Goal: Transaction & Acquisition: Subscribe to service/newsletter

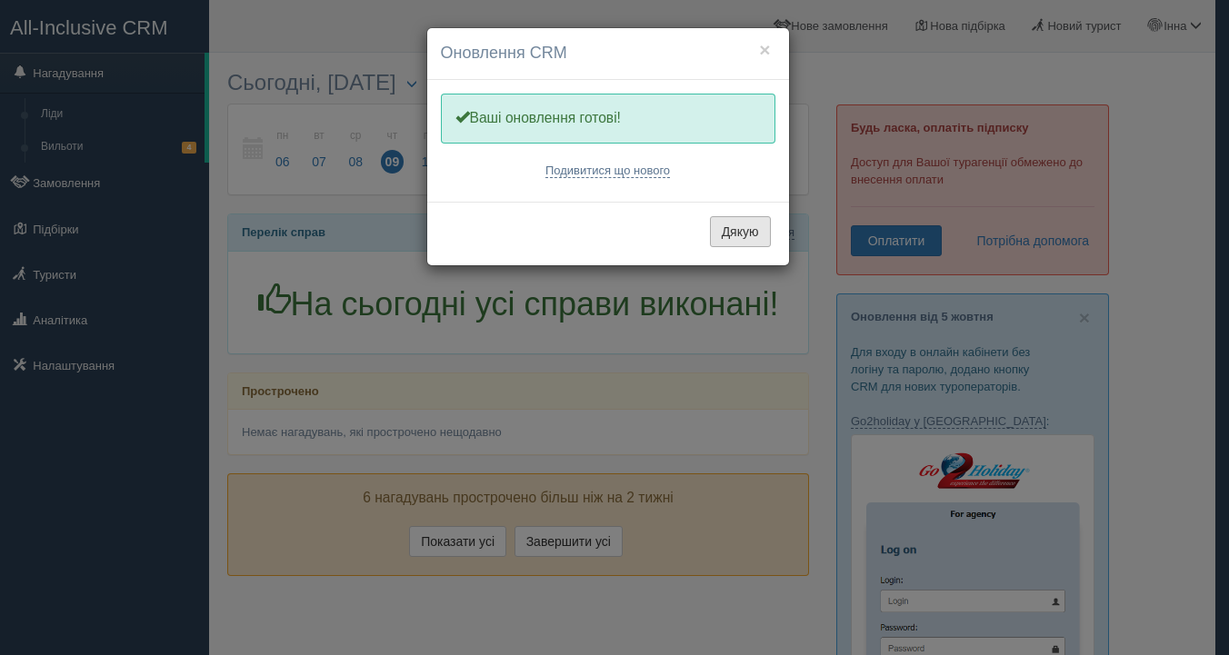
click at [741, 237] on button "Дякую" at bounding box center [740, 231] width 61 height 31
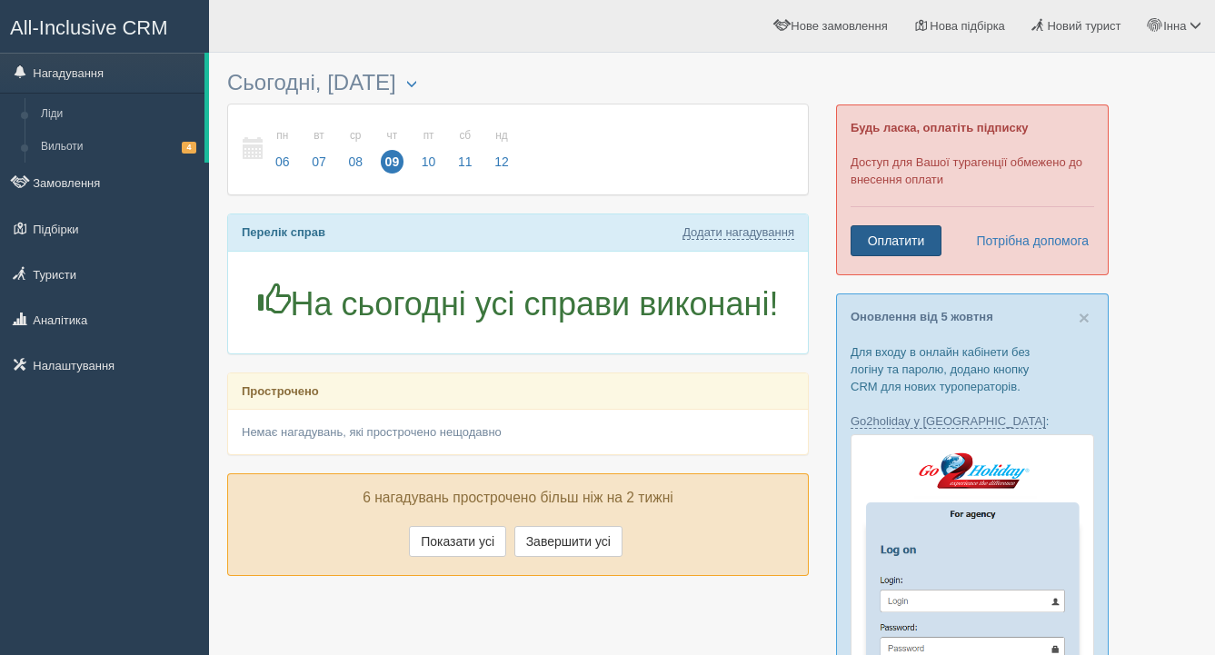
click at [905, 240] on link "Оплатити" at bounding box center [896, 240] width 91 height 31
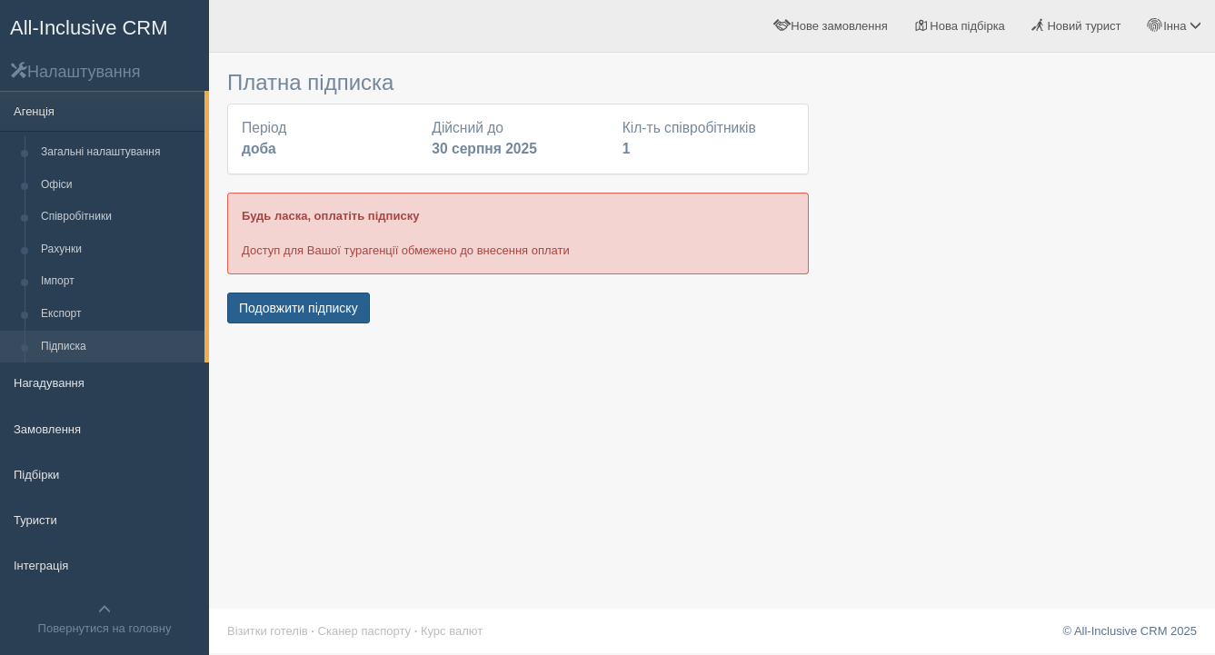
click at [320, 310] on button "Подовжити підписку" at bounding box center [298, 308] width 143 height 31
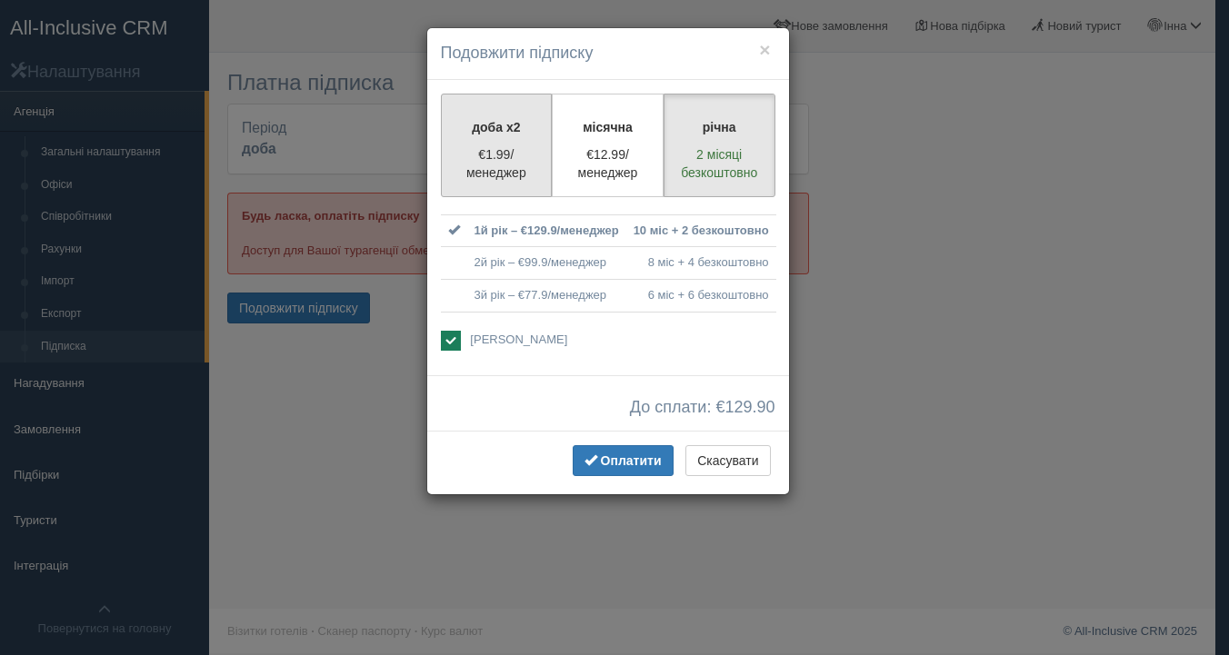
click at [521, 148] on p "€1.99/менеджер" at bounding box center [497, 163] width 88 height 36
radio input "true"
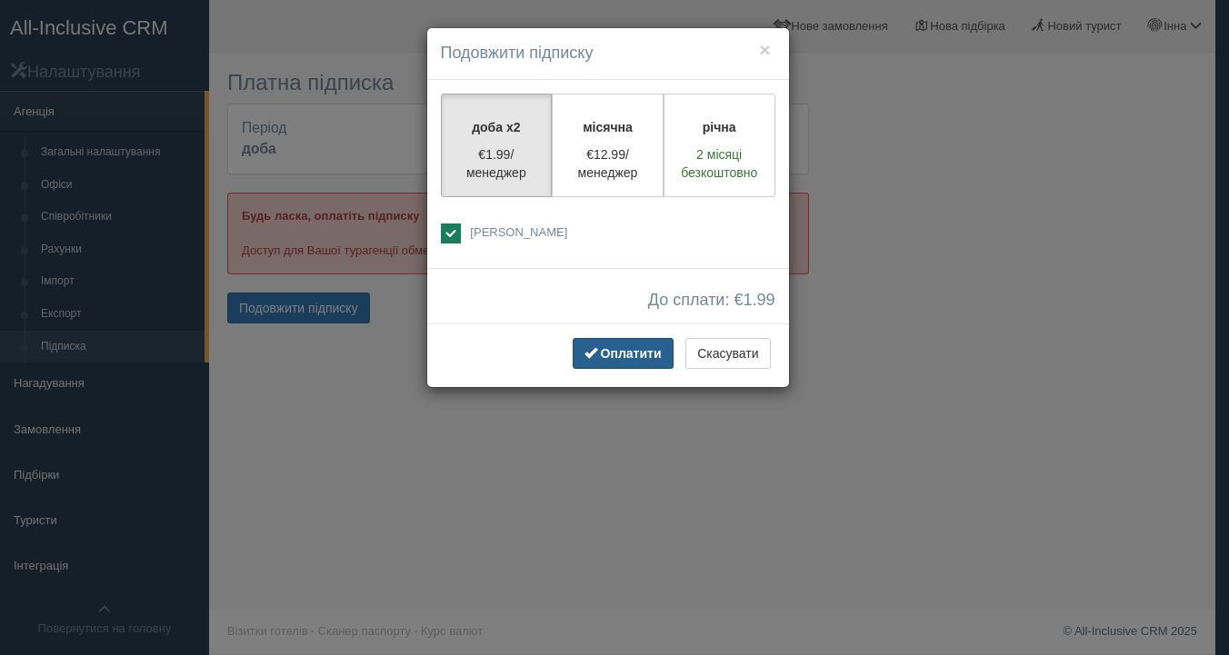
click at [640, 354] on span "Оплатити" at bounding box center [631, 353] width 61 height 15
